Goal: Check status: Check status

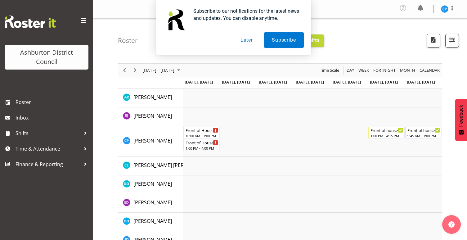
click at [241, 39] on button "Later" at bounding box center [247, 40] width 28 height 16
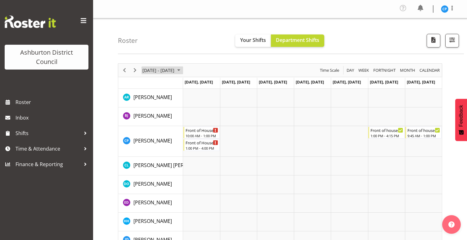
click at [149, 68] on span "[DATE] - [DATE]" at bounding box center [158, 70] width 33 height 8
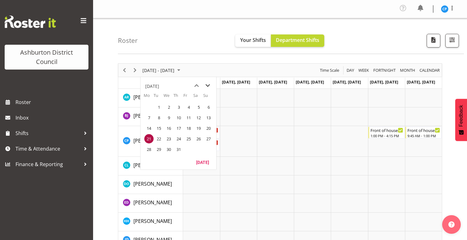
click at [209, 85] on span "next month" at bounding box center [207, 85] width 11 height 11
click at [148, 119] on span "8" at bounding box center [148, 117] width 9 height 9
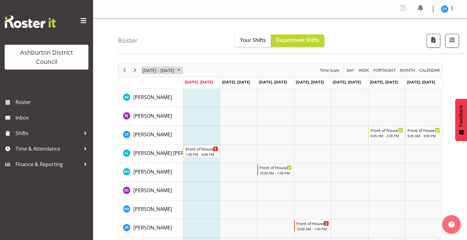
click at [175, 72] on span "[DATE] - [DATE]" at bounding box center [158, 70] width 33 height 8
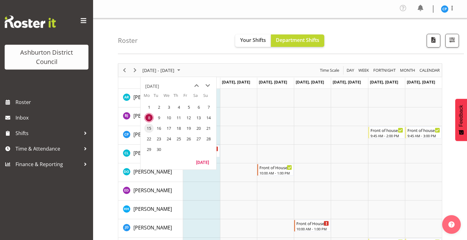
click at [150, 128] on span "15" at bounding box center [148, 128] width 9 height 9
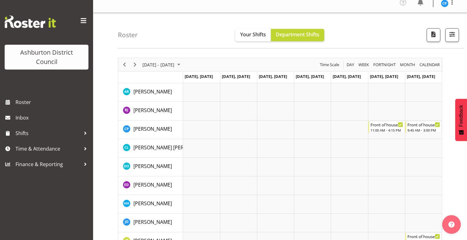
scroll to position [5, 0]
click at [152, 66] on span "[DATE] - [DATE]" at bounding box center [158, 65] width 33 height 8
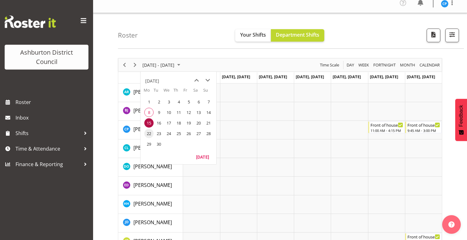
click at [149, 131] on span "22" at bounding box center [148, 133] width 9 height 9
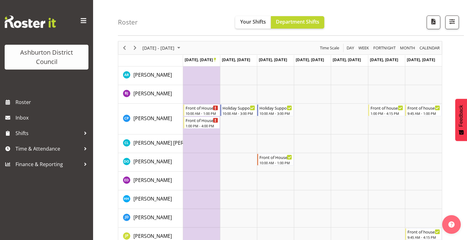
scroll to position [10, 0]
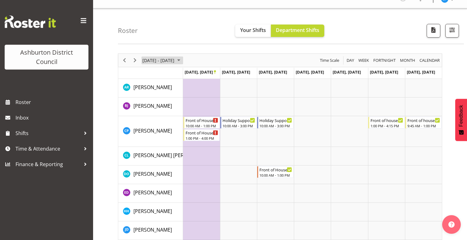
click at [175, 60] on span "[DATE] - [DATE]" at bounding box center [158, 60] width 33 height 8
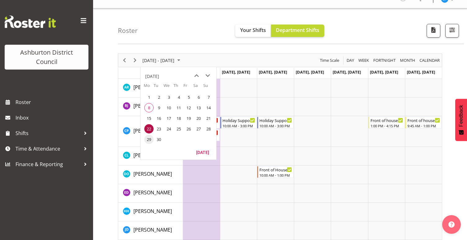
click at [150, 140] on span "29" at bounding box center [148, 139] width 9 height 9
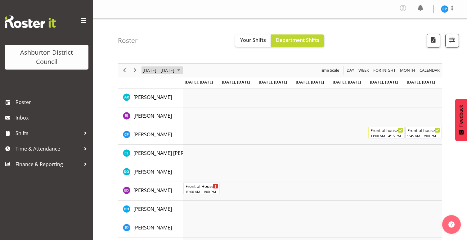
click at [175, 66] on span "[DATE] - [DATE]" at bounding box center [158, 70] width 33 height 8
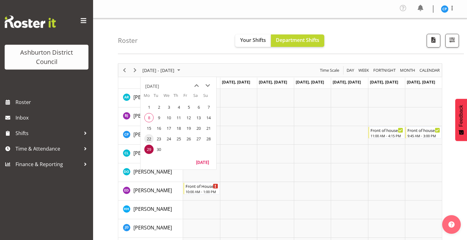
click at [149, 137] on span "22" at bounding box center [148, 138] width 9 height 9
